Goal: Transaction & Acquisition: Book appointment/travel/reservation

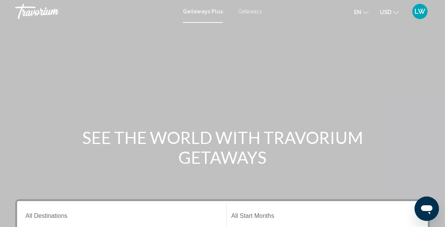
click at [157, 161] on h1 "SEE THE WORLD WITH TRAVORIUM GETAWAYS" at bounding box center [222, 147] width 285 height 40
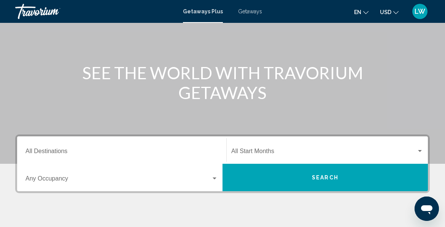
scroll to position [64, 0]
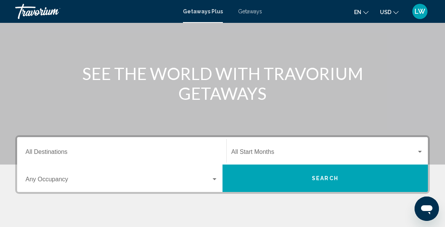
click at [40, 151] on input "Destination All Destinations" at bounding box center [121, 153] width 192 height 7
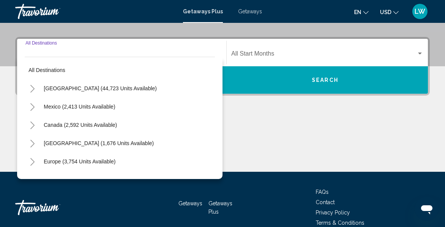
scroll to position [174, 0]
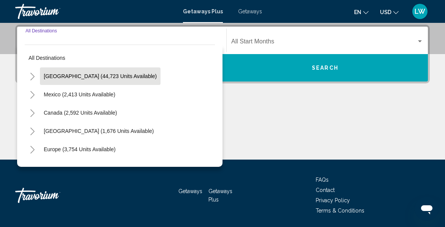
click at [57, 81] on button "[GEOGRAPHIC_DATA] (44,723 units available)" at bounding box center [100, 75] width 120 height 17
type input "**********"
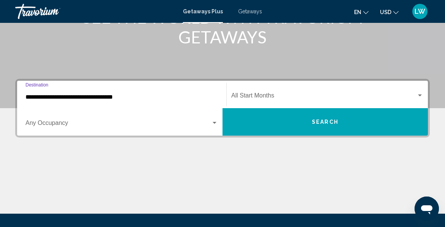
scroll to position [119, 0]
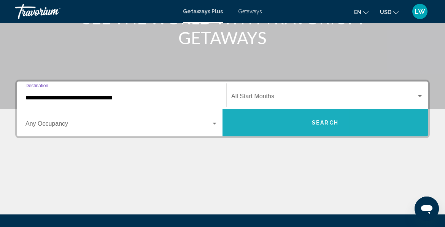
click at [244, 129] on button "Search" at bounding box center [324, 122] width 205 height 27
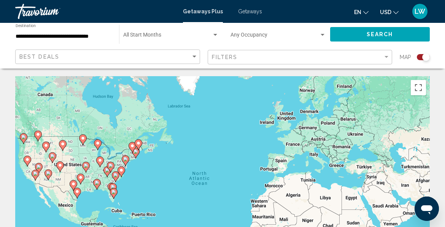
click at [40, 165] on div "To activate drag with keyboard, press Alt + Enter. Once in keyboard drag state,…" at bounding box center [222, 190] width 414 height 228
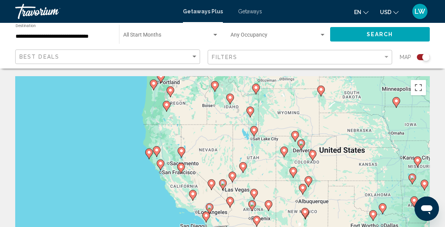
click at [223, 154] on div "To activate drag with keyboard, press Alt + Enter. Once in keyboard drag state,…" at bounding box center [222, 190] width 414 height 228
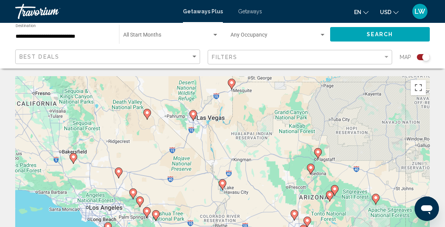
type input "**********"
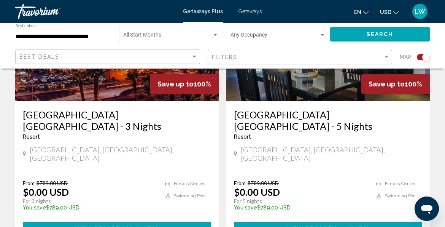
scroll to position [360, 0]
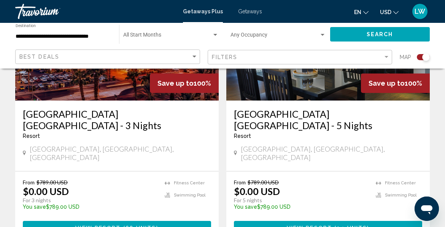
click at [380, 220] on button "View Resort ( 24 units )" at bounding box center [328, 227] width 188 height 14
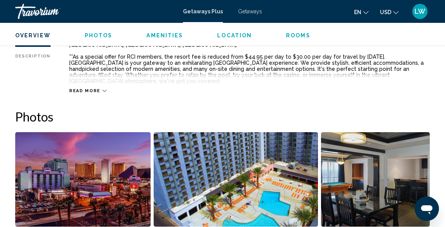
scroll to position [420, 0]
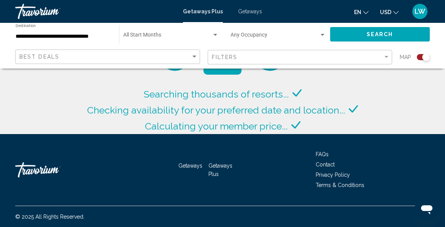
scroll to position [97, 0]
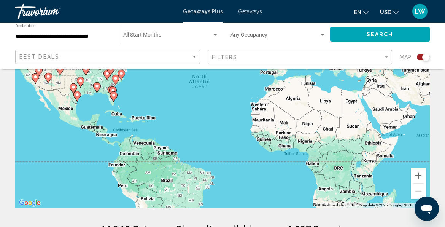
click at [291, 187] on div "To activate drag with keyboard, press Alt + Enter. Once in keyboard drag state,…" at bounding box center [222, 93] width 414 height 228
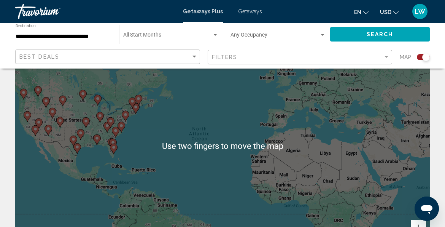
scroll to position [0, 0]
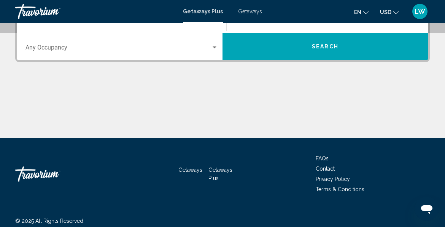
scroll to position [200, 0]
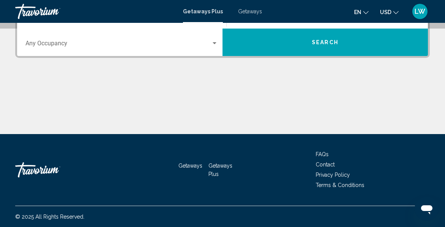
click at [227, 172] on li "Getaways Plus" at bounding box center [223, 168] width 30 height 17
click at [216, 174] on span "Getaways Plus" at bounding box center [220, 169] width 24 height 14
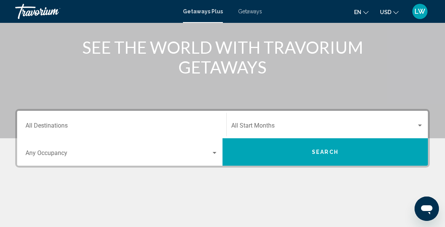
scroll to position [0, 0]
